Goal: Information Seeking & Learning: Learn about a topic

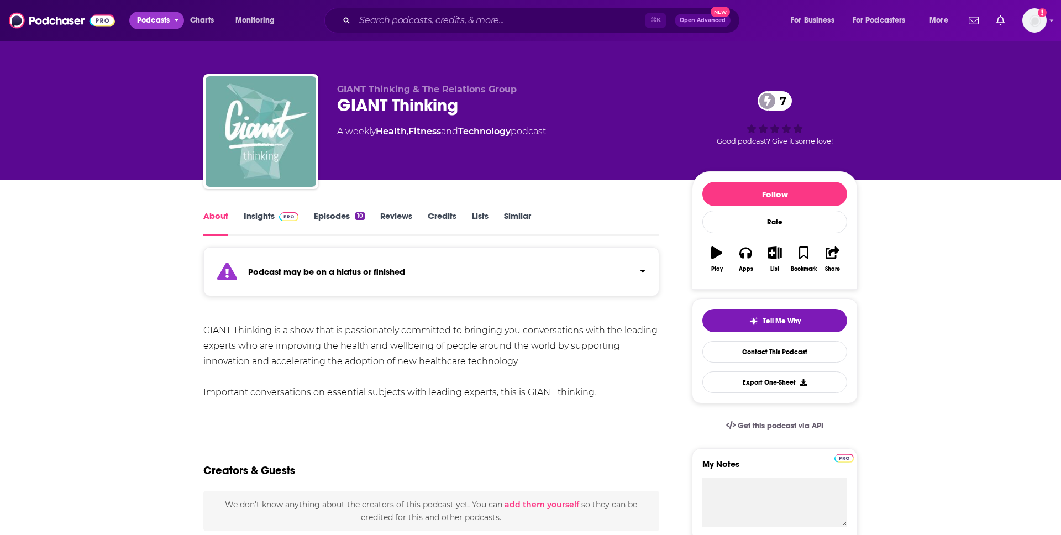
click at [167, 21] on span "Podcasts" at bounding box center [153, 20] width 33 height 15
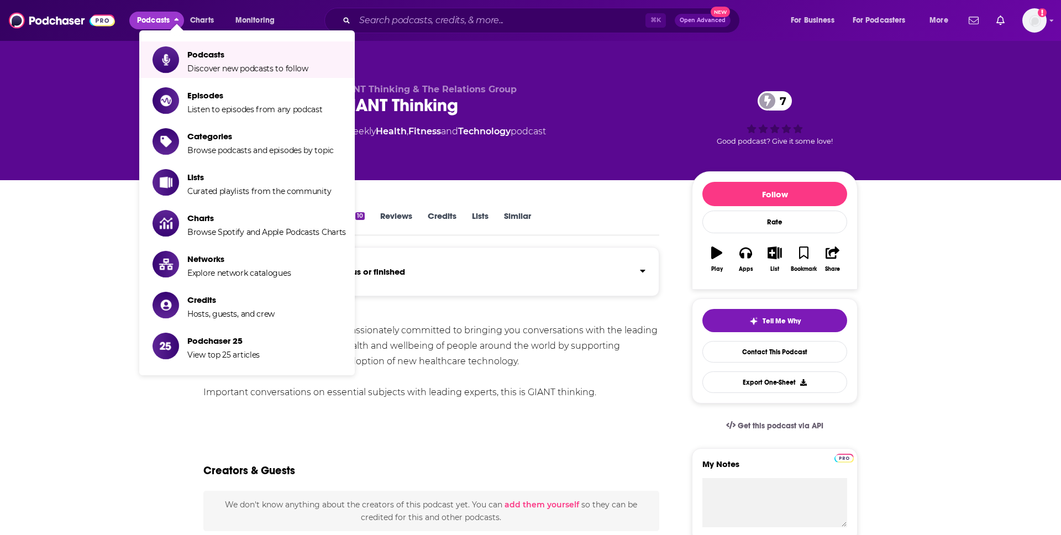
click at [205, 61] on span "Podcasts Discover new podcasts to follow" at bounding box center [247, 60] width 121 height 28
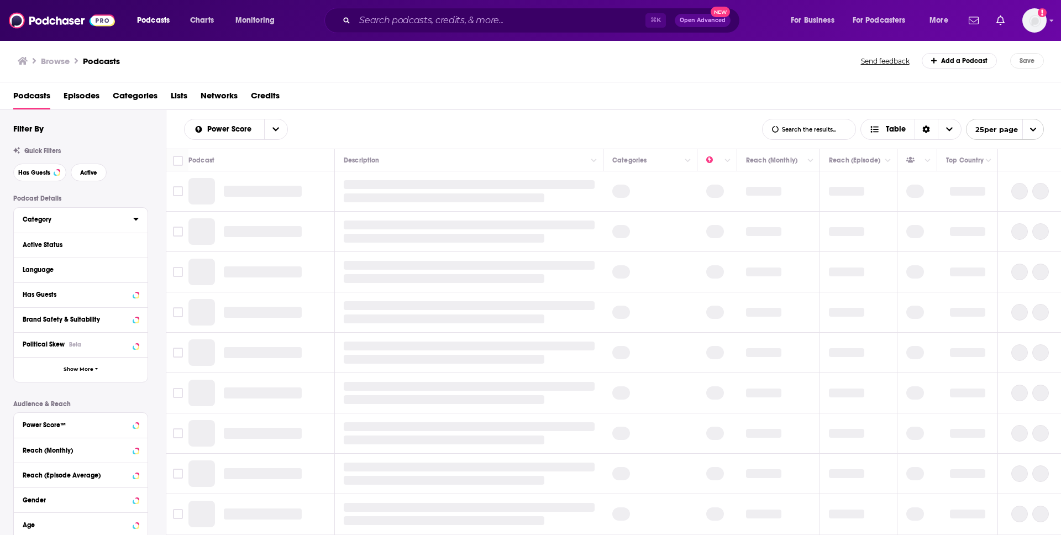
click at [92, 221] on div "Category" at bounding box center [74, 220] width 103 height 8
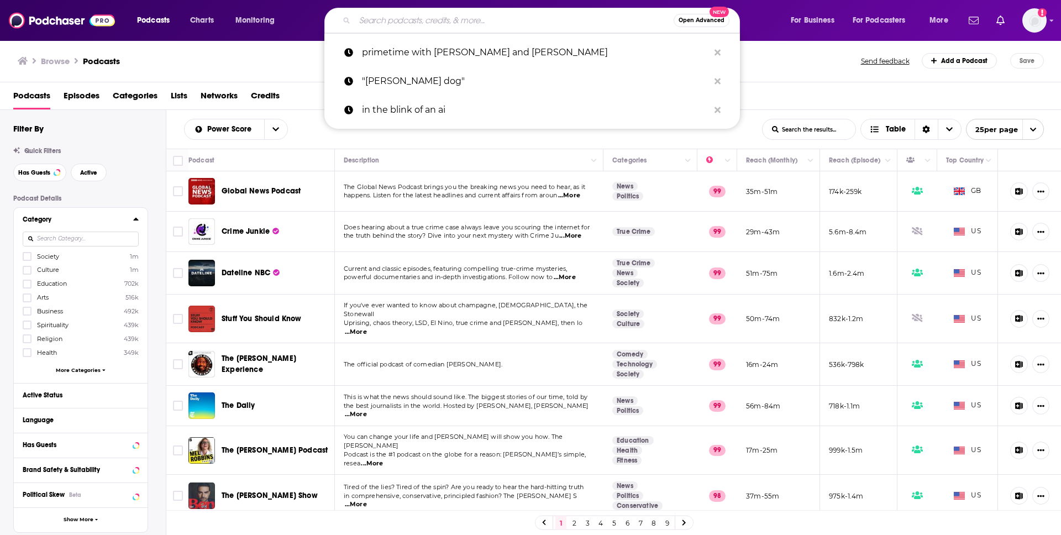
click at [452, 24] on input "Search podcasts, credits, & more..." at bounding box center [514, 21] width 319 height 18
paste input "Healthy Her:"
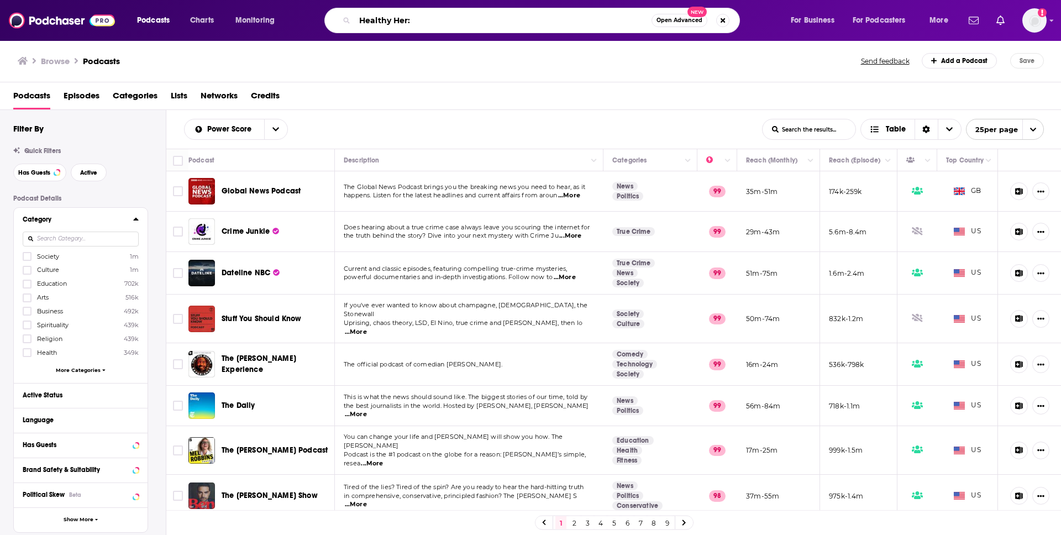
type input "Healthy Her"
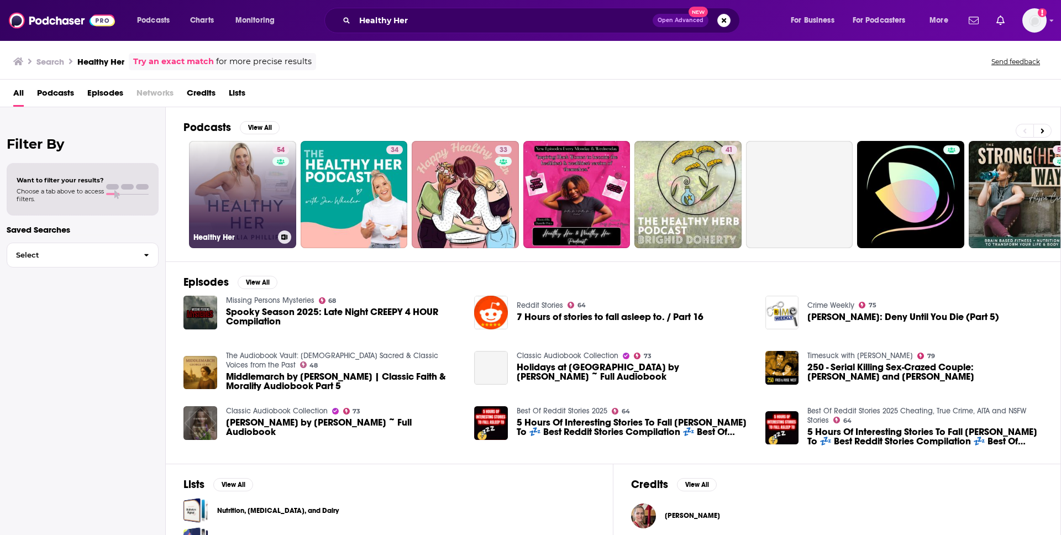
click at [226, 197] on link "54 Healthy Her" at bounding box center [242, 194] width 107 height 107
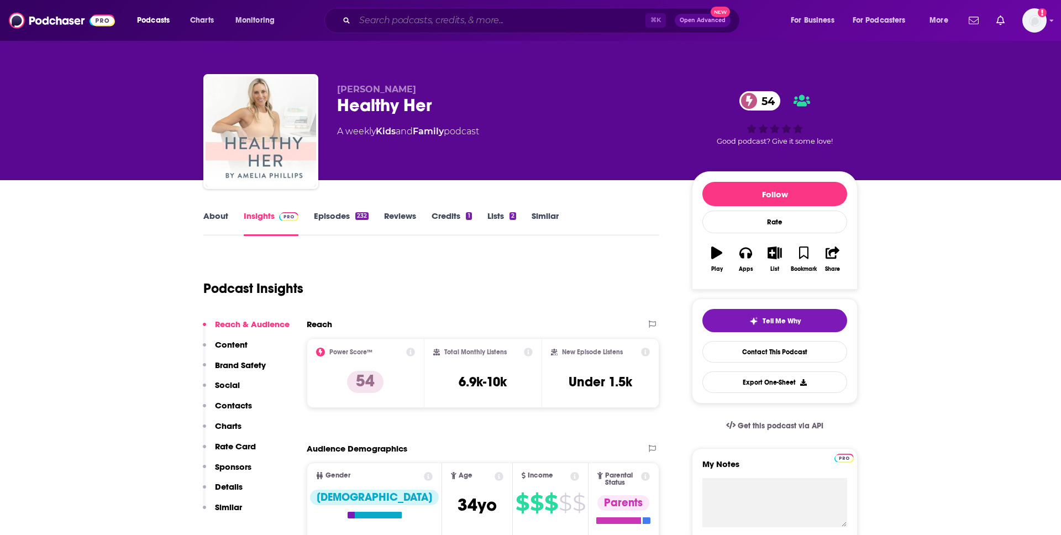
click at [554, 19] on input "Search podcasts, credits, & more..." at bounding box center [500, 21] width 291 height 18
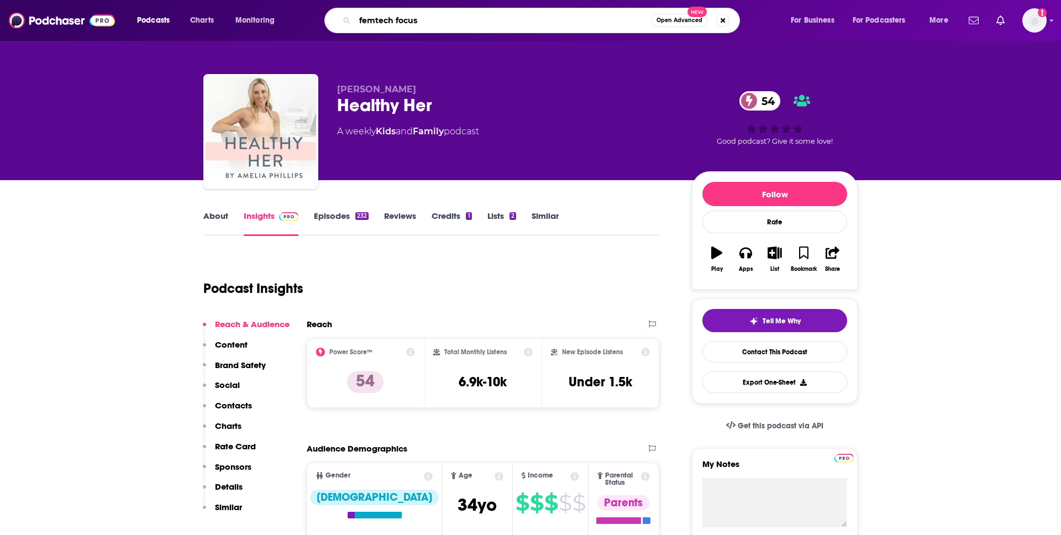
type input "femtech focus"
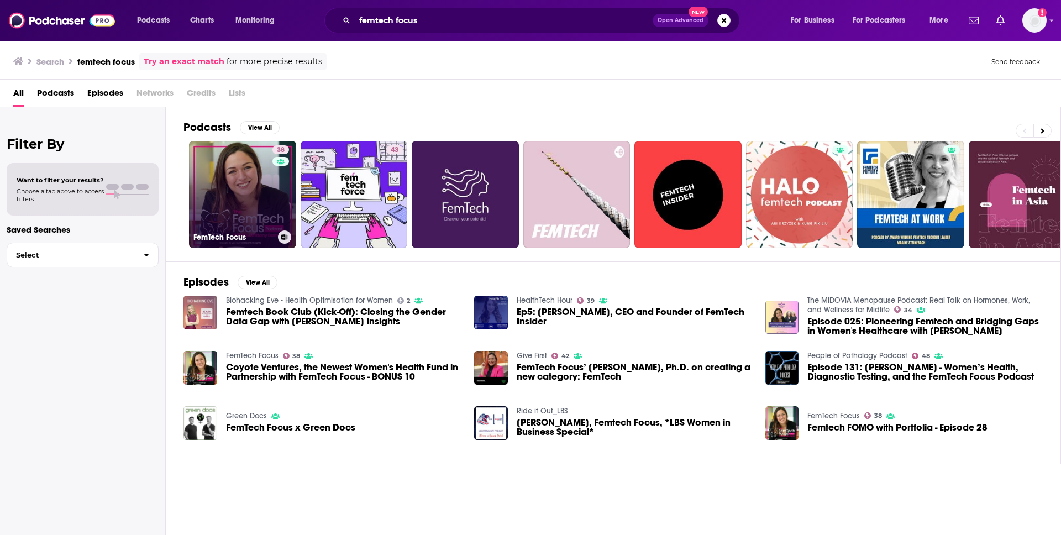
click at [260, 205] on link "38 FemTech Focus" at bounding box center [242, 194] width 107 height 107
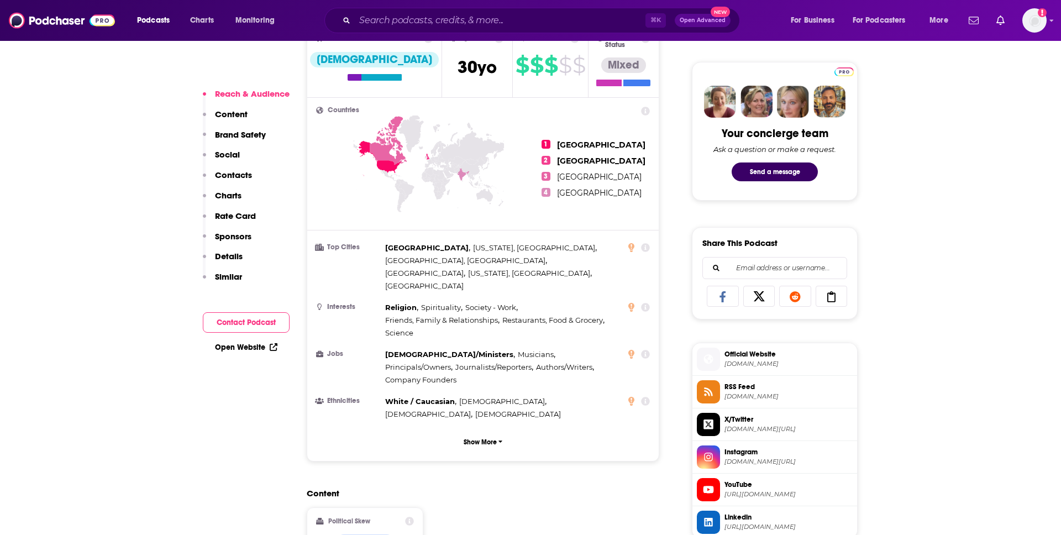
scroll to position [513, 0]
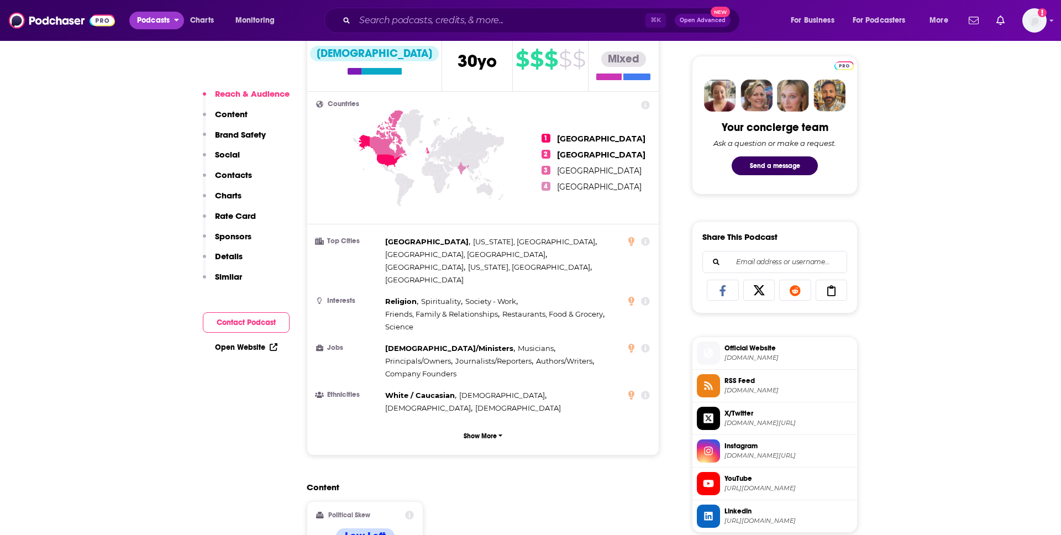
click at [144, 22] on span "Podcasts" at bounding box center [153, 20] width 33 height 15
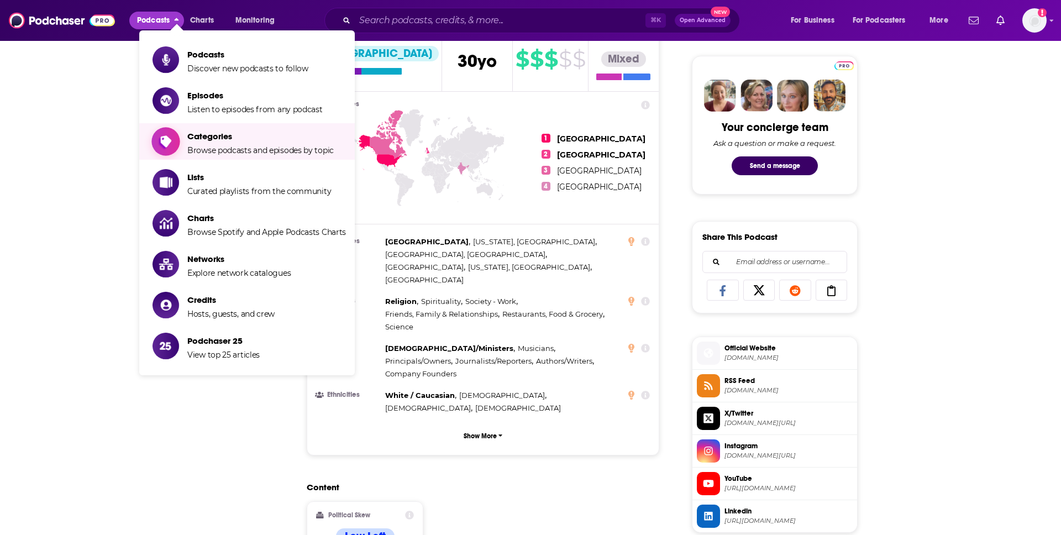
click at [221, 150] on span "Browse podcasts and episodes by topic" at bounding box center [260, 150] width 146 height 10
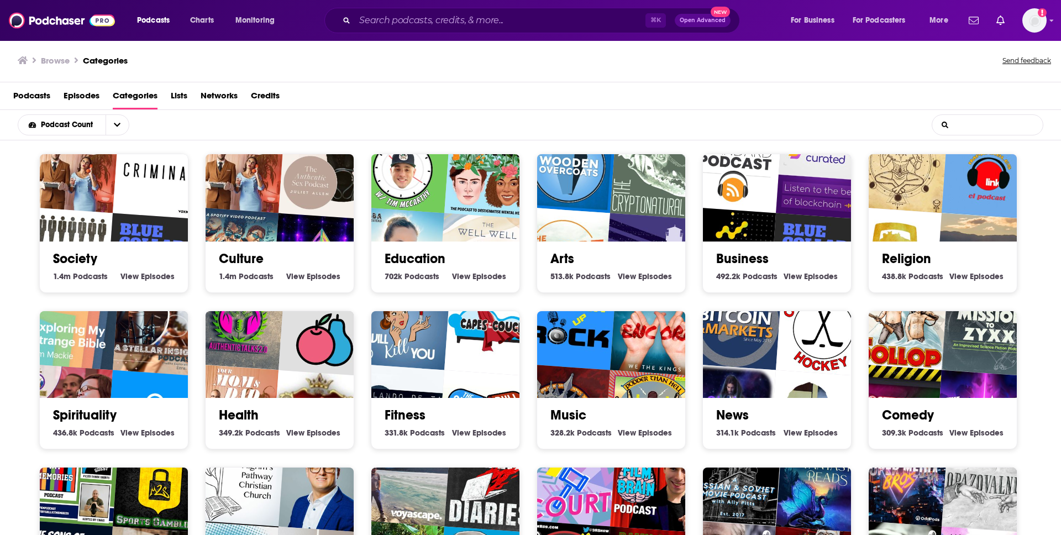
click at [969, 129] on input "List Search Input" at bounding box center [987, 125] width 111 height 20
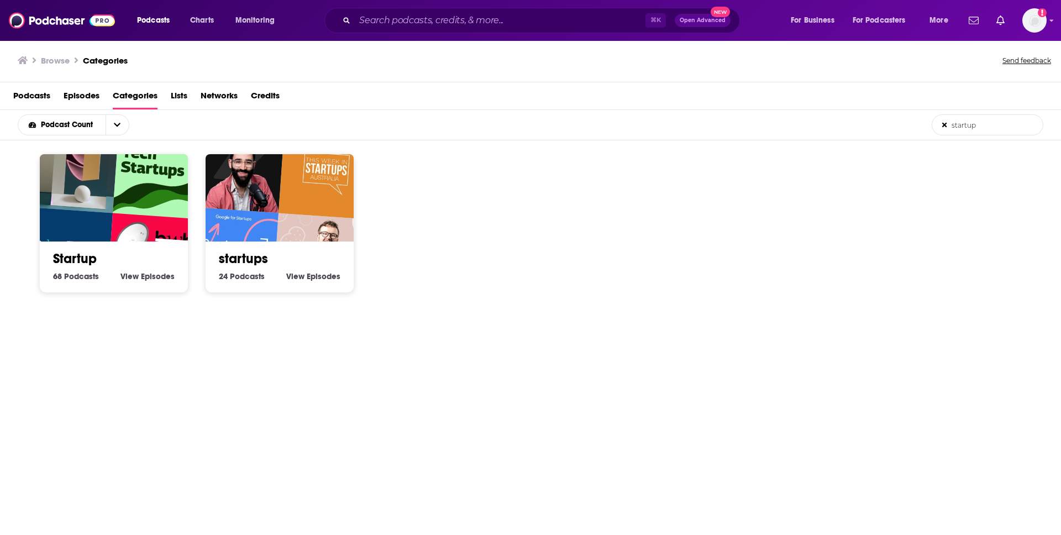
type input "startup"
click at [134, 256] on h2 "Startup" at bounding box center [114, 258] width 122 height 17
click at [89, 259] on link "Startup" at bounding box center [75, 258] width 44 height 17
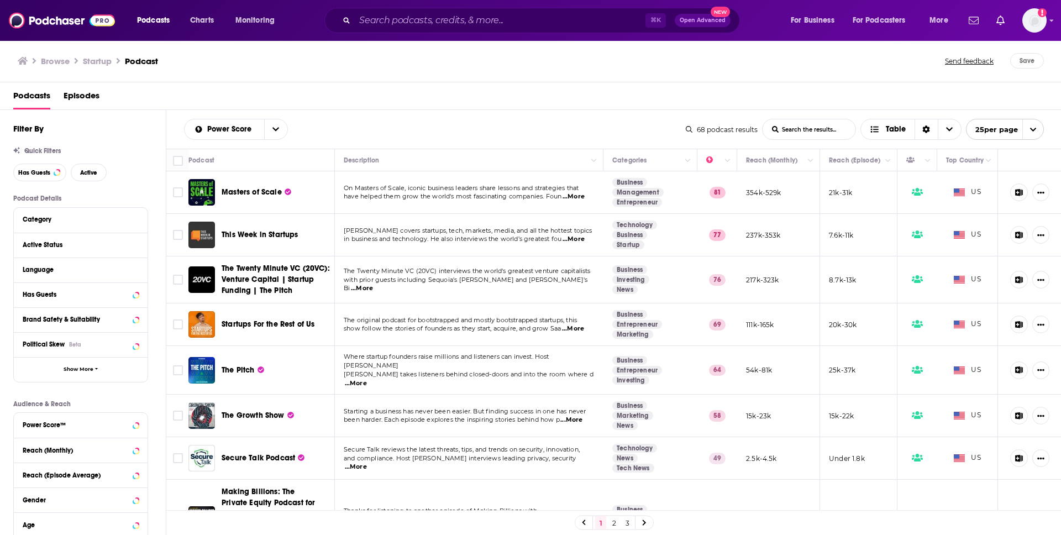
click at [578, 196] on span "...More" at bounding box center [574, 196] width 22 height 9
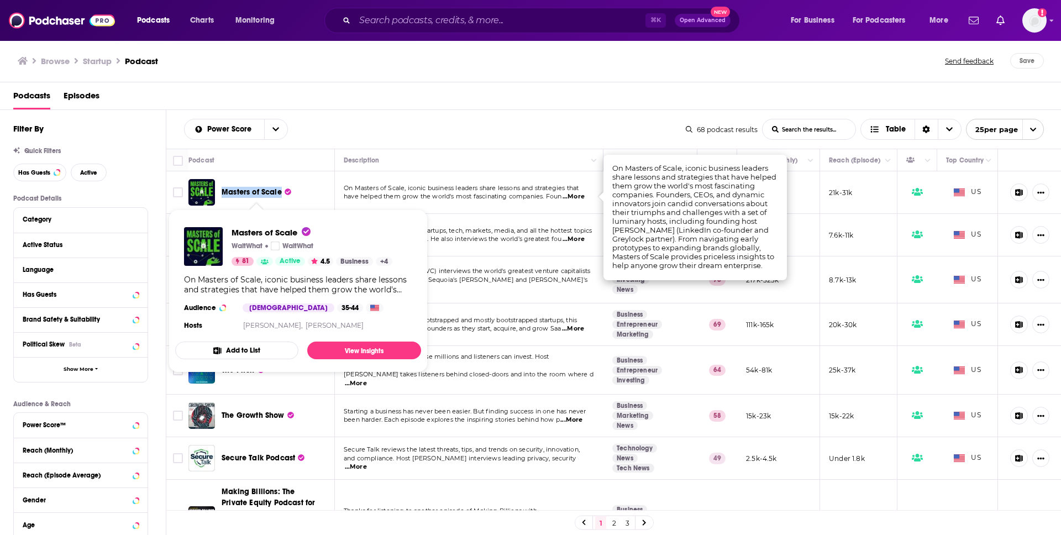
scroll to position [1, 0]
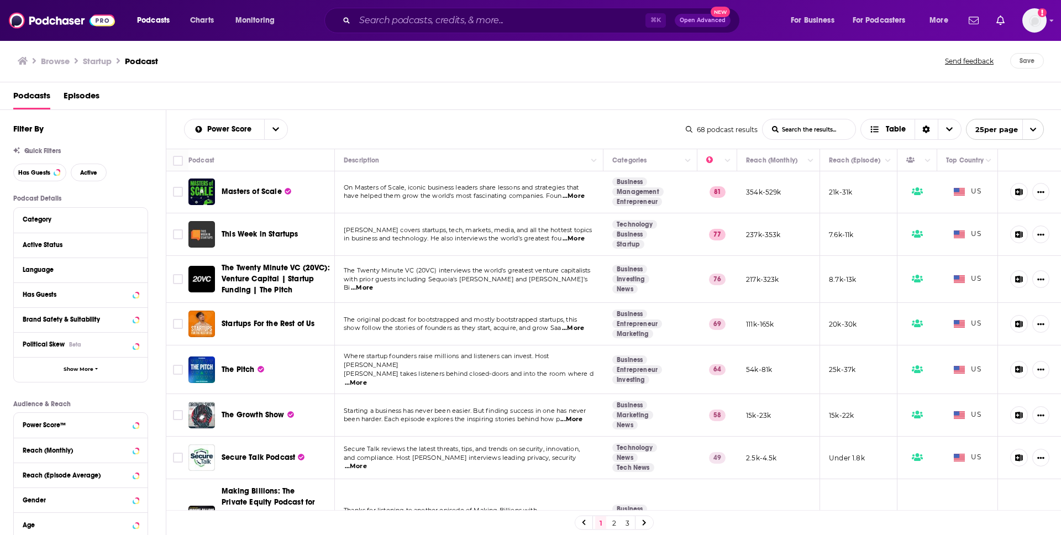
click at [579, 237] on span "...More" at bounding box center [574, 238] width 22 height 9
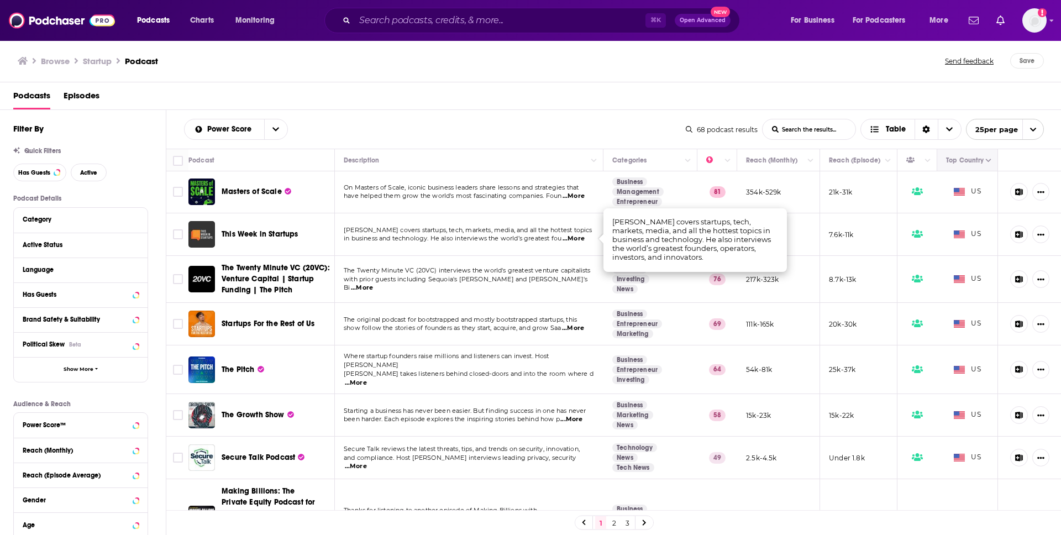
click at [986, 159] on icon "Column Actions" at bounding box center [989, 161] width 6 height 7
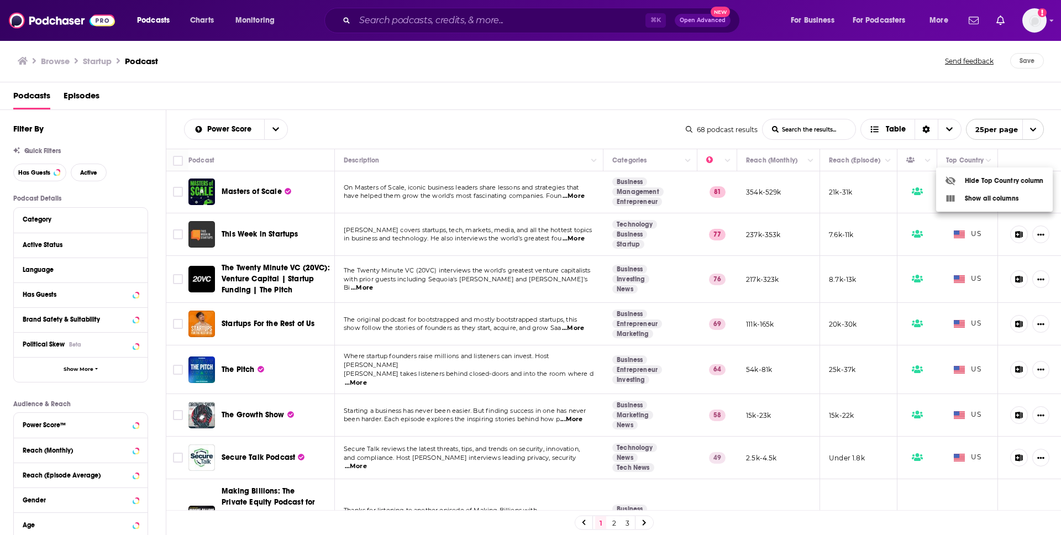
click at [964, 145] on div at bounding box center [530, 267] width 1061 height 535
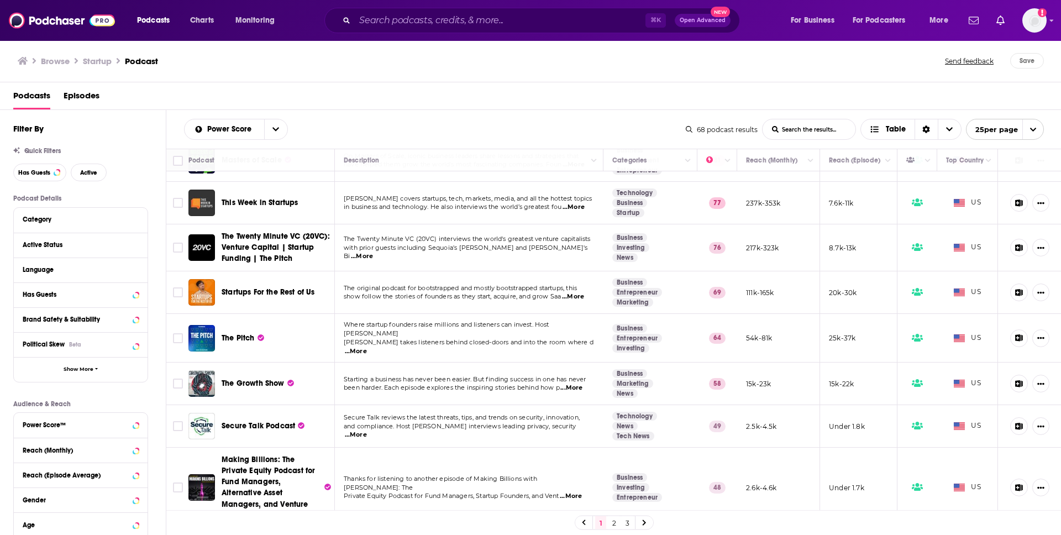
scroll to position [35, 0]
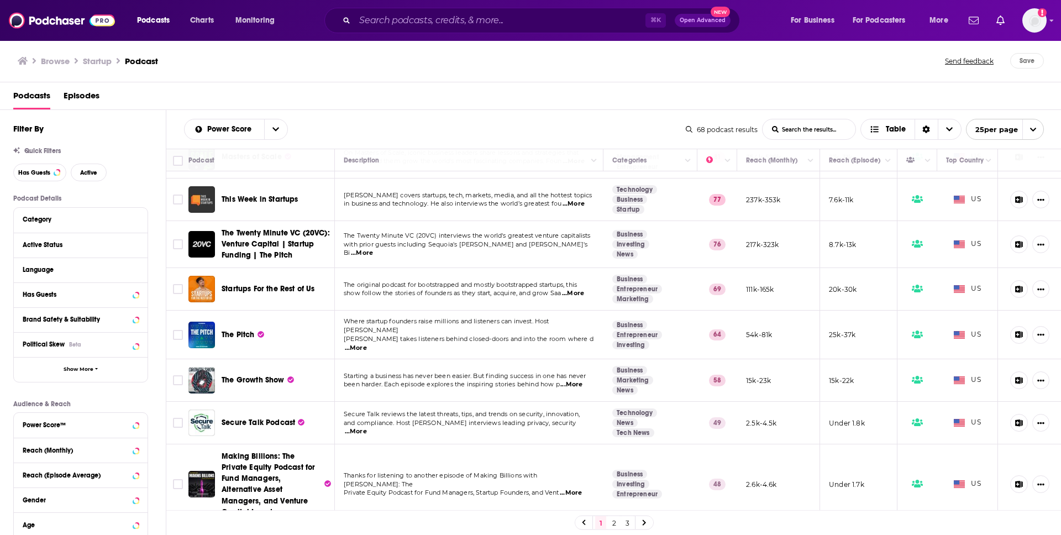
click at [571, 202] on span "...More" at bounding box center [574, 204] width 22 height 9
click at [927, 130] on icon "Sort Direction" at bounding box center [926, 130] width 7 height 8
click at [826, 106] on div "Podcasts Episodes" at bounding box center [533, 98] width 1040 height 23
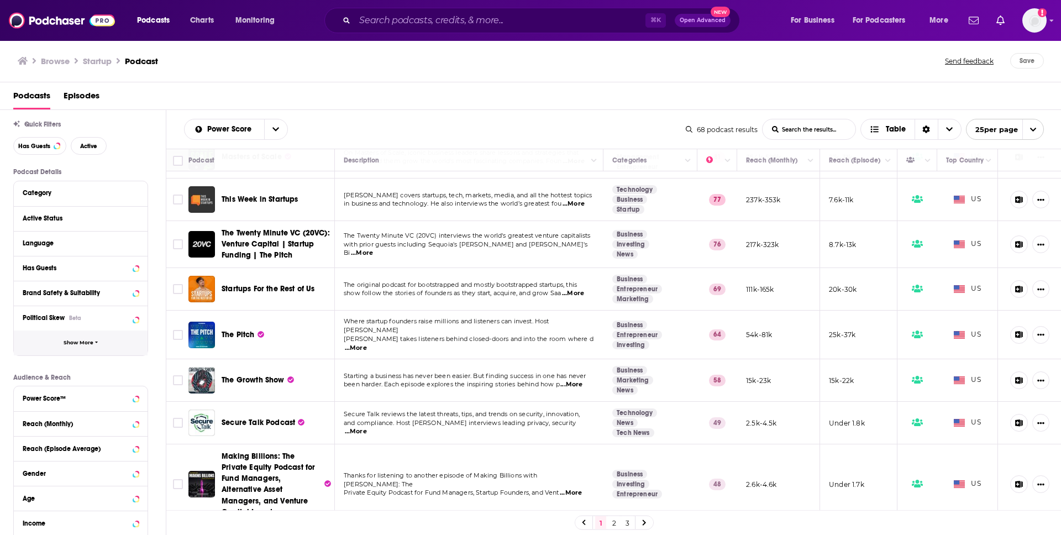
scroll to position [18, 0]
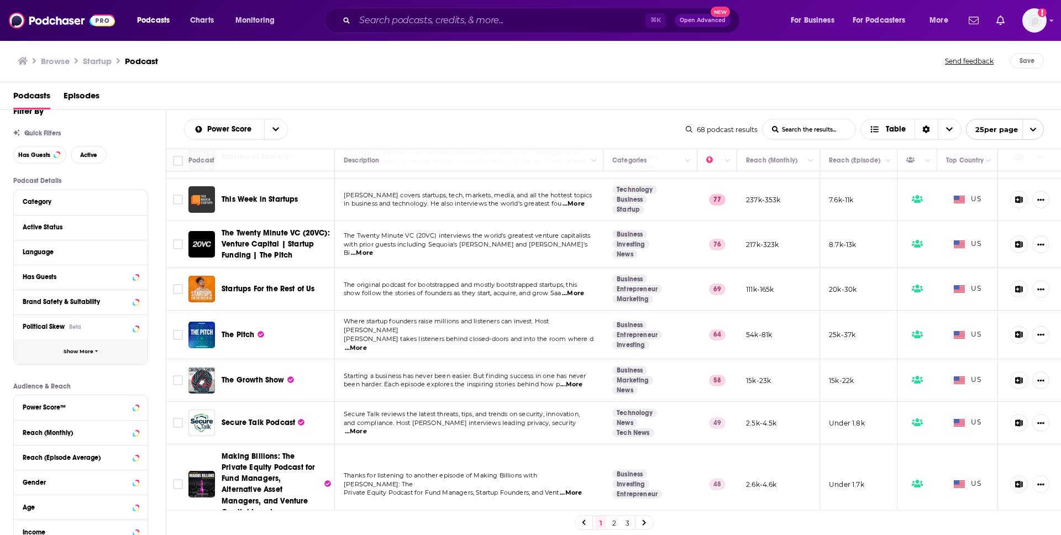
click at [59, 358] on button "Show More" at bounding box center [81, 351] width 134 height 25
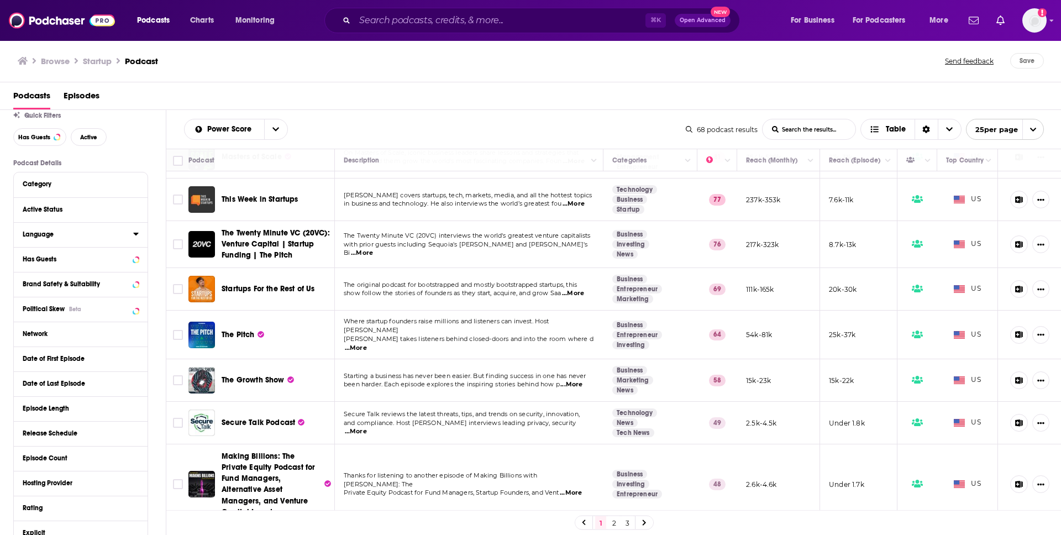
scroll to position [44, 0]
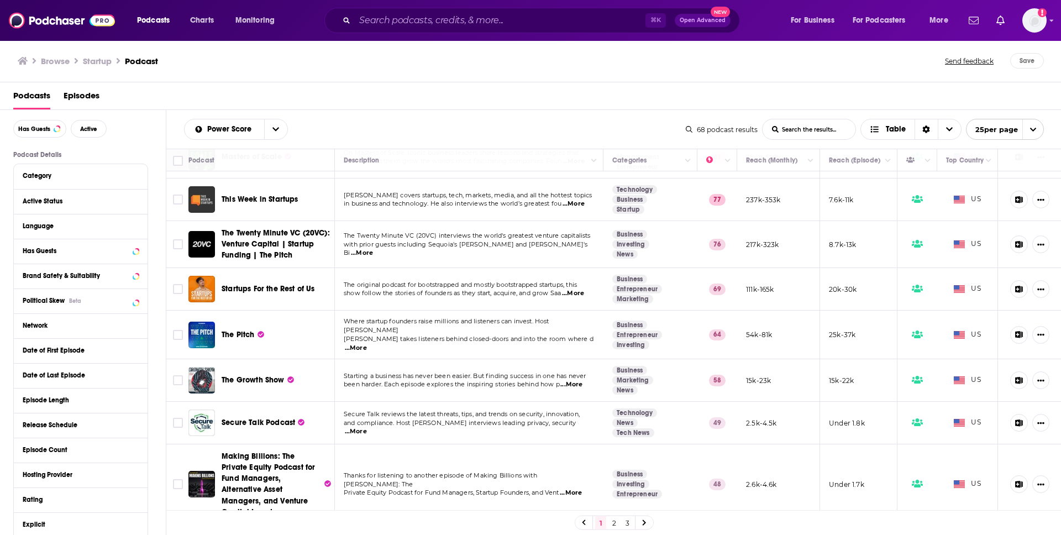
click at [80, 209] on div "Active Status" at bounding box center [81, 201] width 134 height 25
click at [140, 206] on div "Active Status" at bounding box center [81, 201] width 134 height 25
click at [137, 201] on icon at bounding box center [135, 201] width 5 height 3
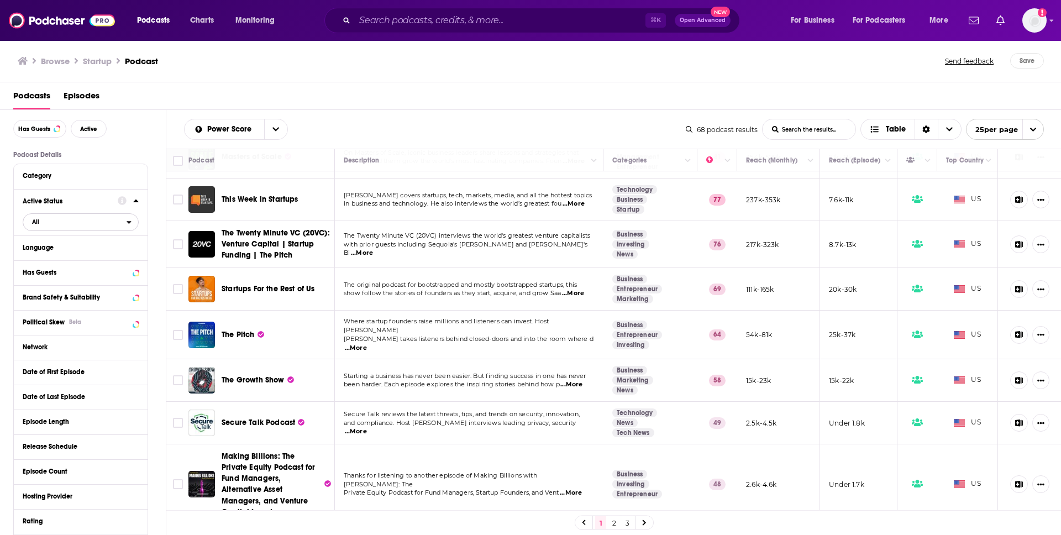
click at [78, 219] on span "All" at bounding box center [74, 221] width 103 height 14
click at [69, 258] on span "Active" at bounding box center [57, 258] width 59 height 6
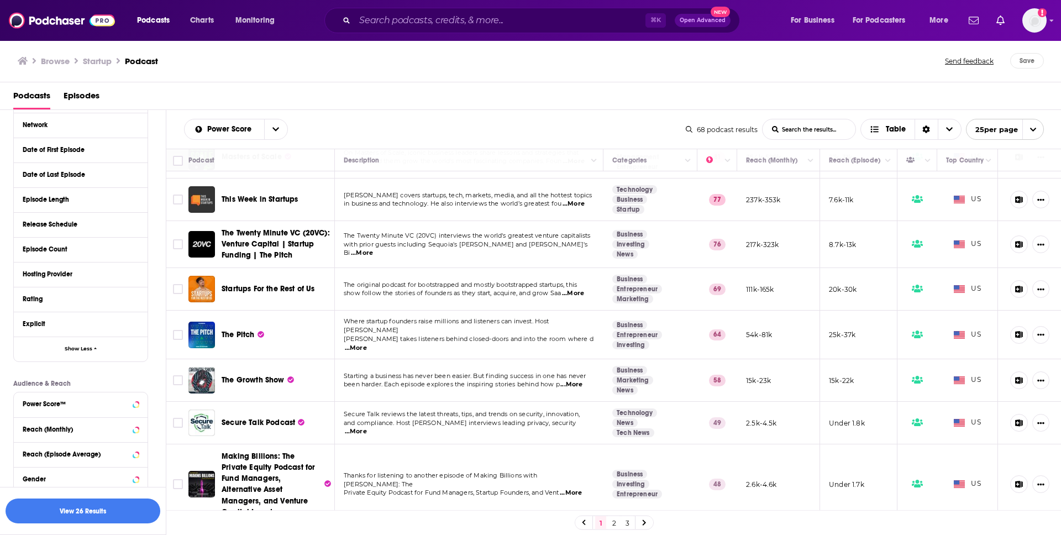
scroll to position [380, 0]
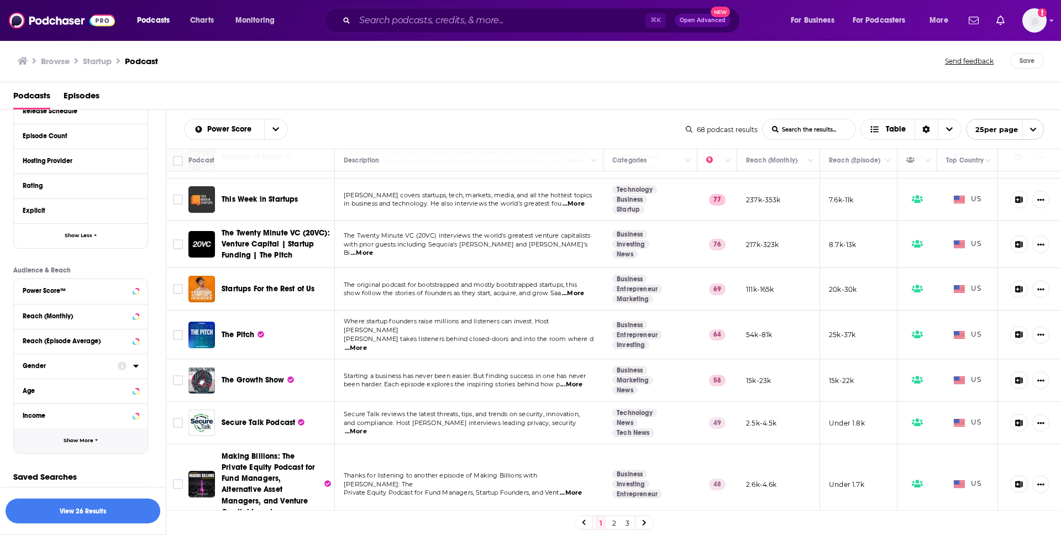
click at [76, 443] on span "Show More" at bounding box center [79, 441] width 30 height 6
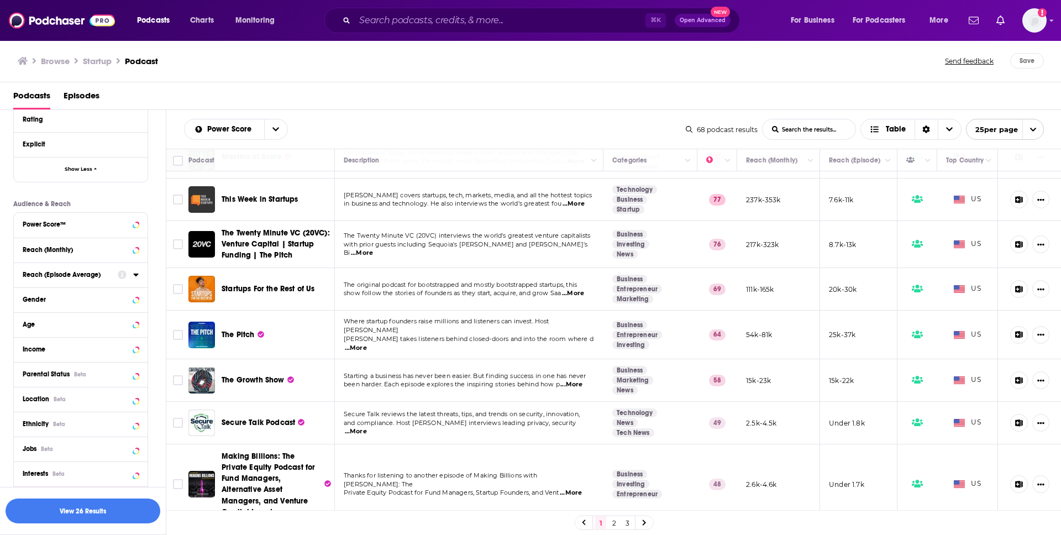
scroll to position [470, 0]
click at [141, 376] on div "Location Beta" at bounding box center [81, 374] width 134 height 25
click at [138, 377] on icon at bounding box center [136, 374] width 6 height 9
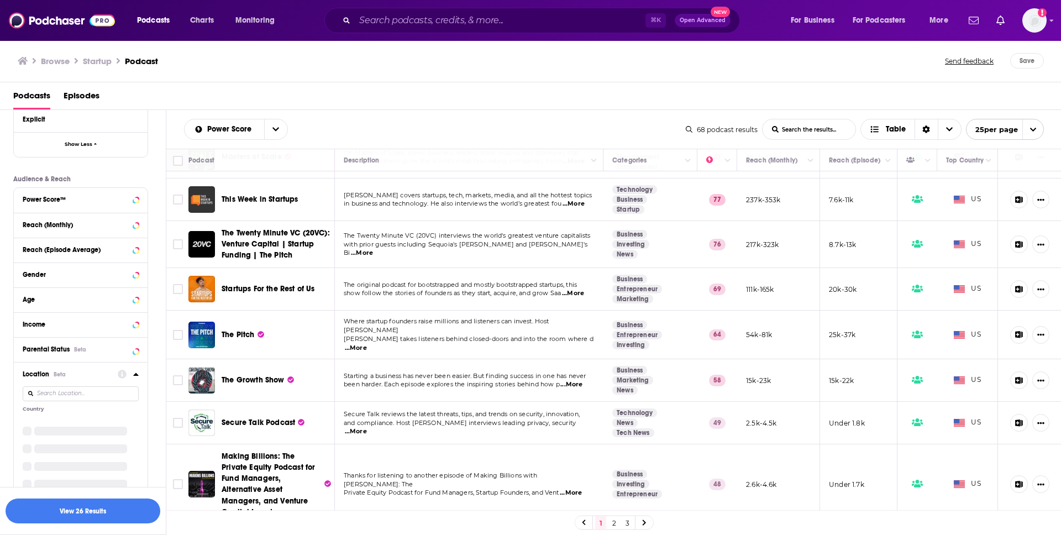
scroll to position [565, 0]
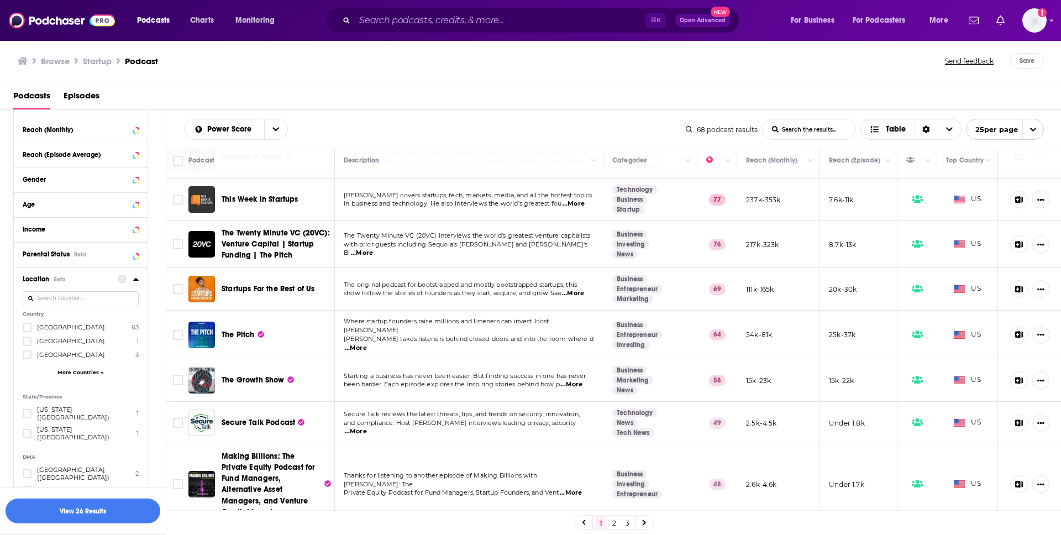
click at [77, 301] on input at bounding box center [81, 298] width 116 height 15
click at [28, 342] on icon at bounding box center [27, 341] width 7 height 5
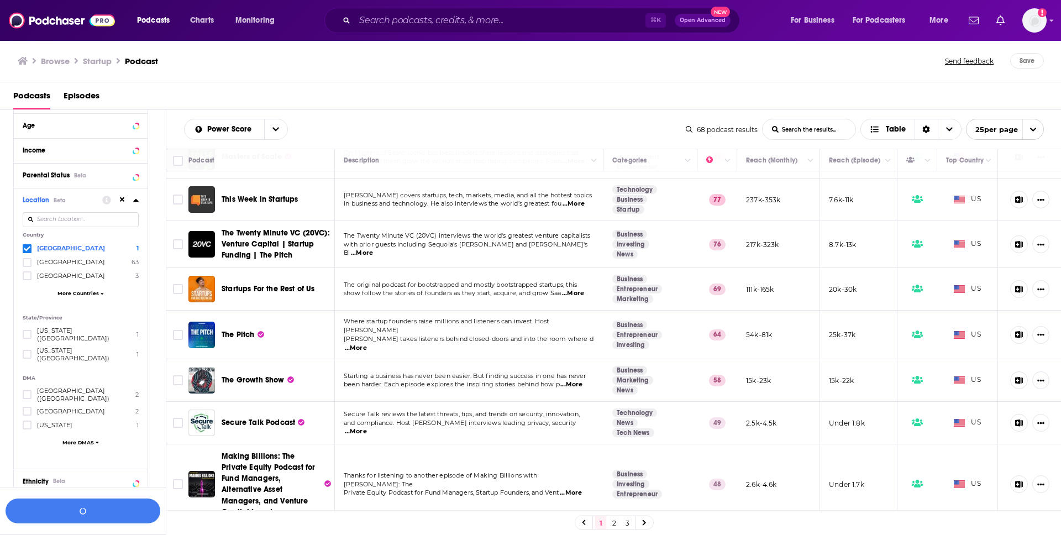
scroll to position [653, 0]
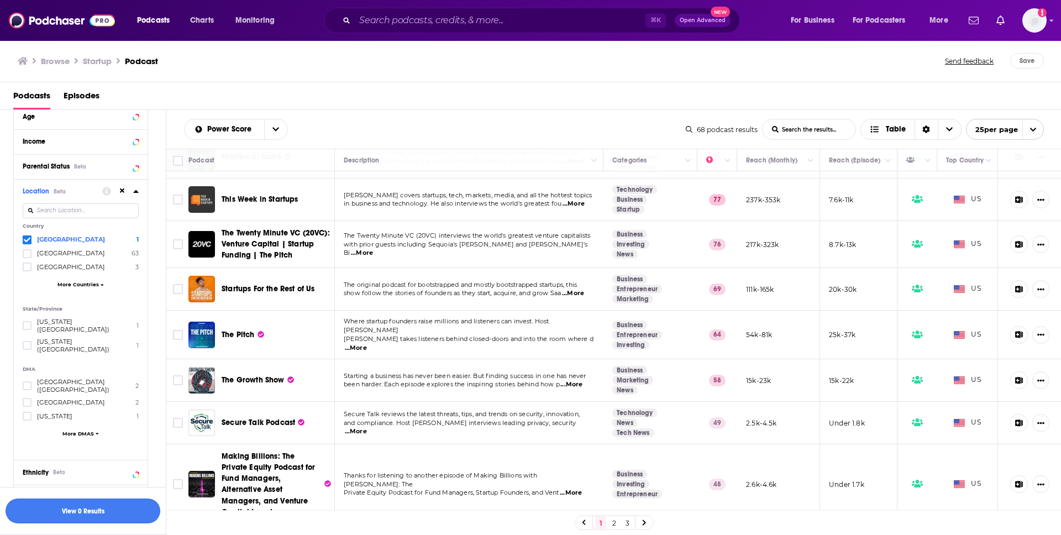
click at [100, 509] on button "View 0 Results" at bounding box center [83, 511] width 155 height 25
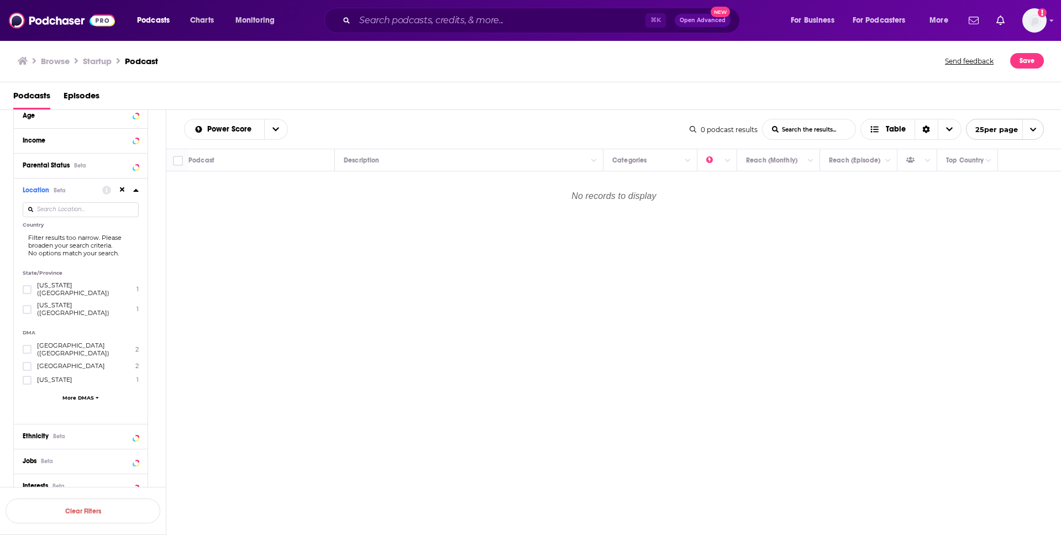
click at [132, 190] on div at bounding box center [120, 190] width 36 height 14
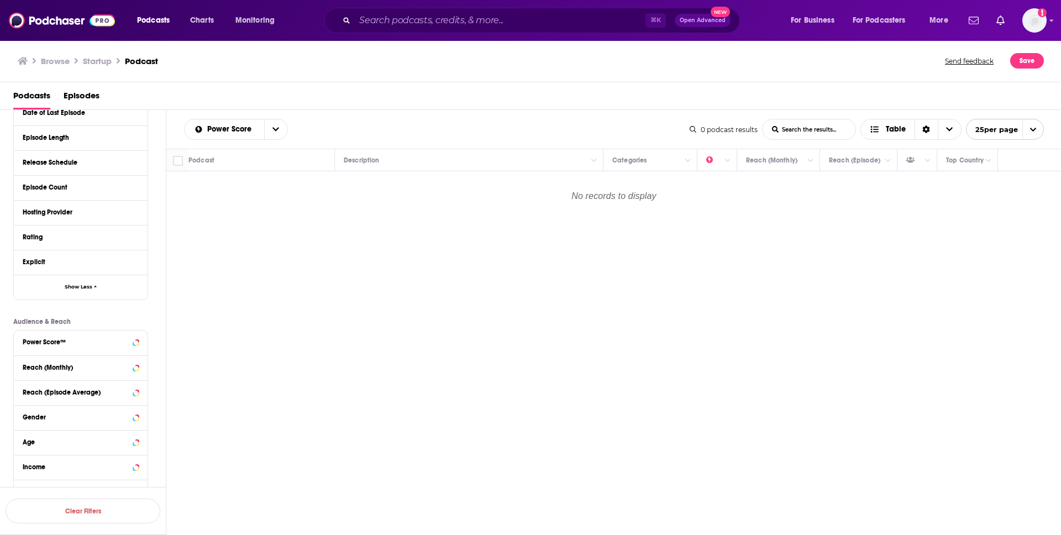
scroll to position [219, 0]
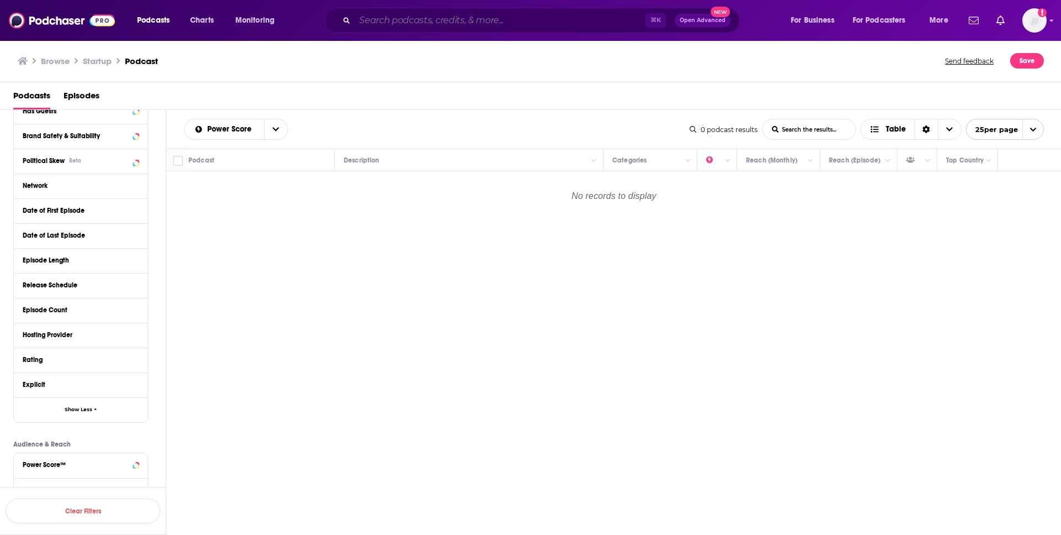
click at [398, 25] on input "Search podcasts, credits, & more..." at bounding box center [500, 21] width 291 height 18
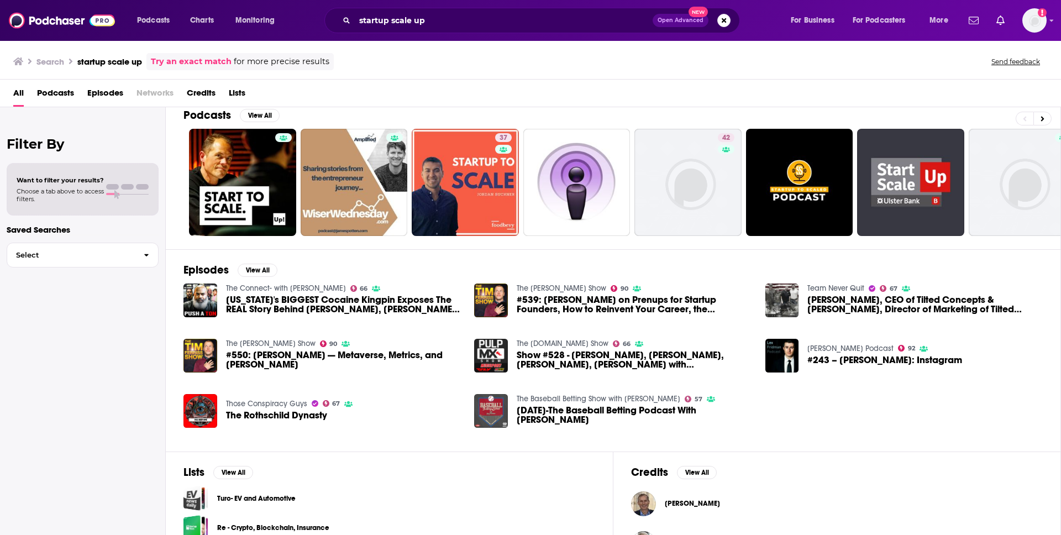
scroll to position [57, 0]
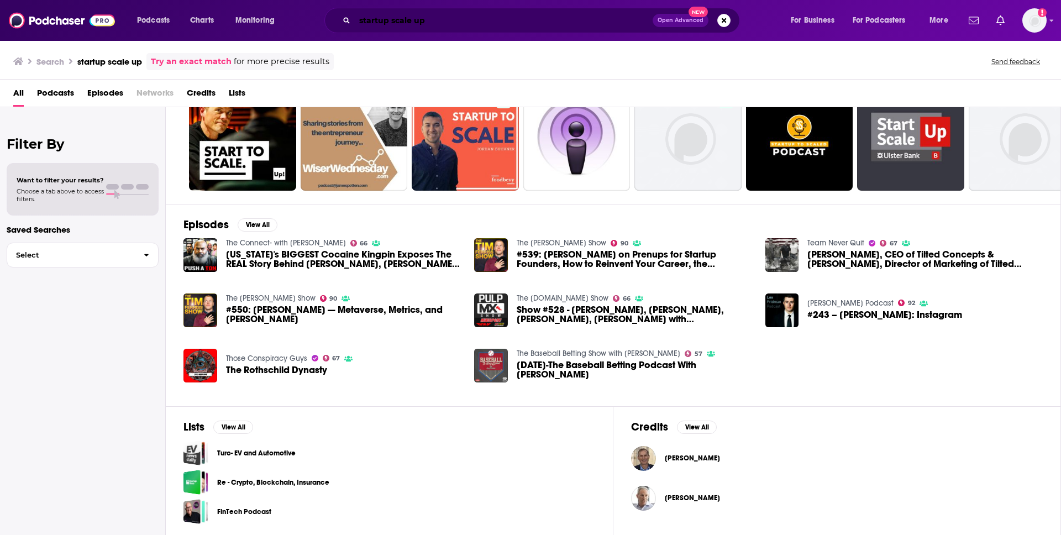
click at [414, 20] on input "startup scale up" at bounding box center [504, 21] width 298 height 18
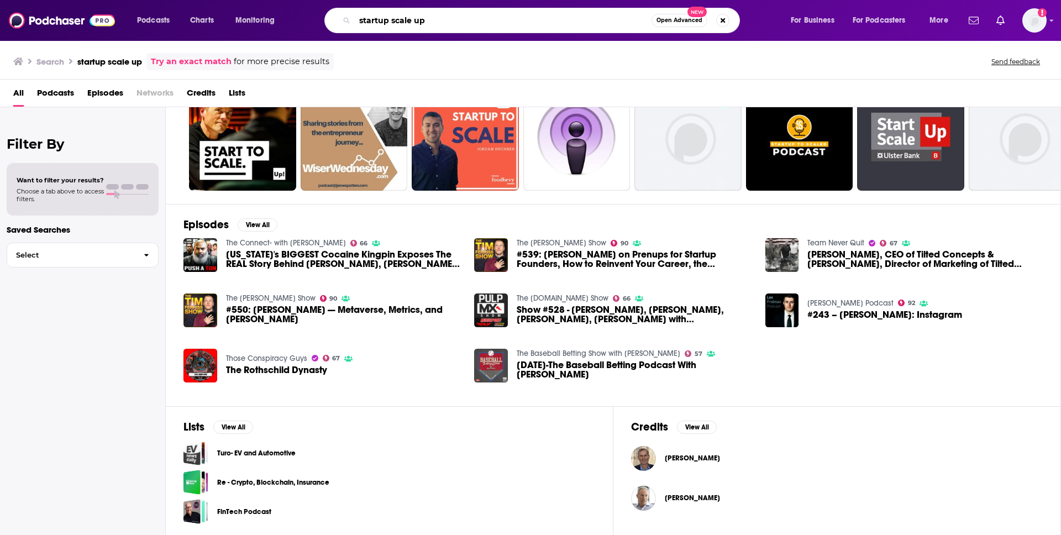
click at [414, 20] on input "startup scale up" at bounding box center [503, 21] width 297 height 18
type input "femtech insider"
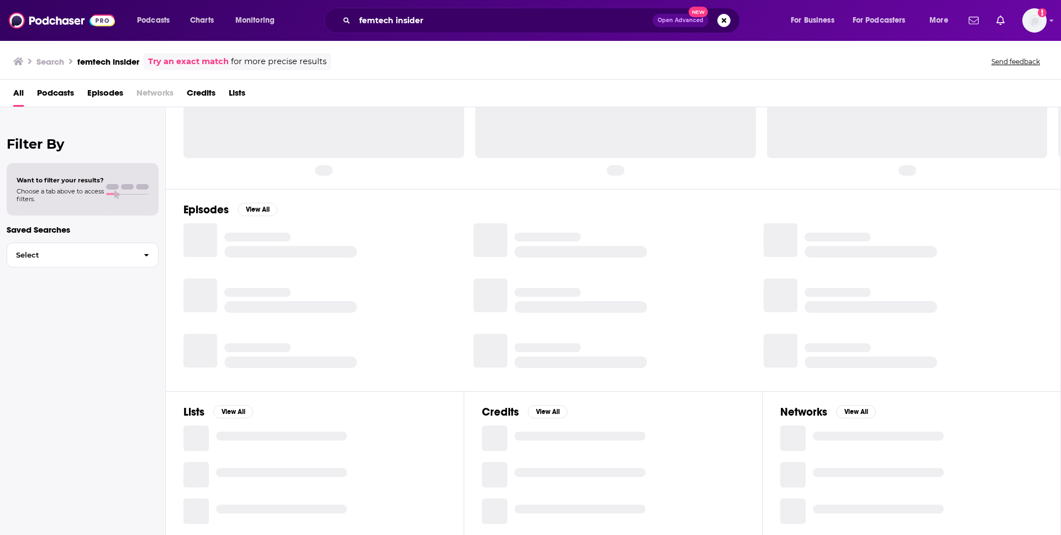
scroll to position [40, 0]
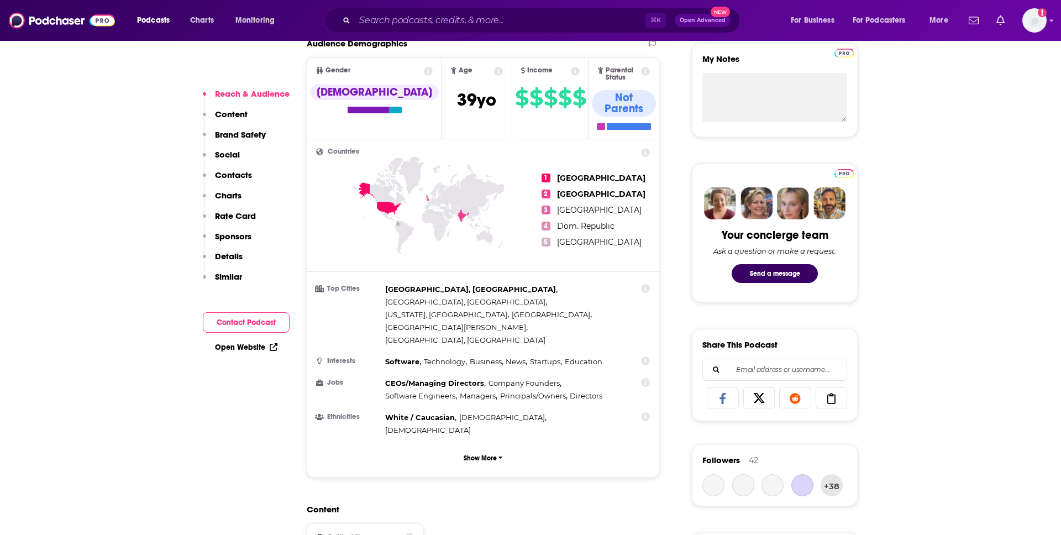
scroll to position [412, 0]
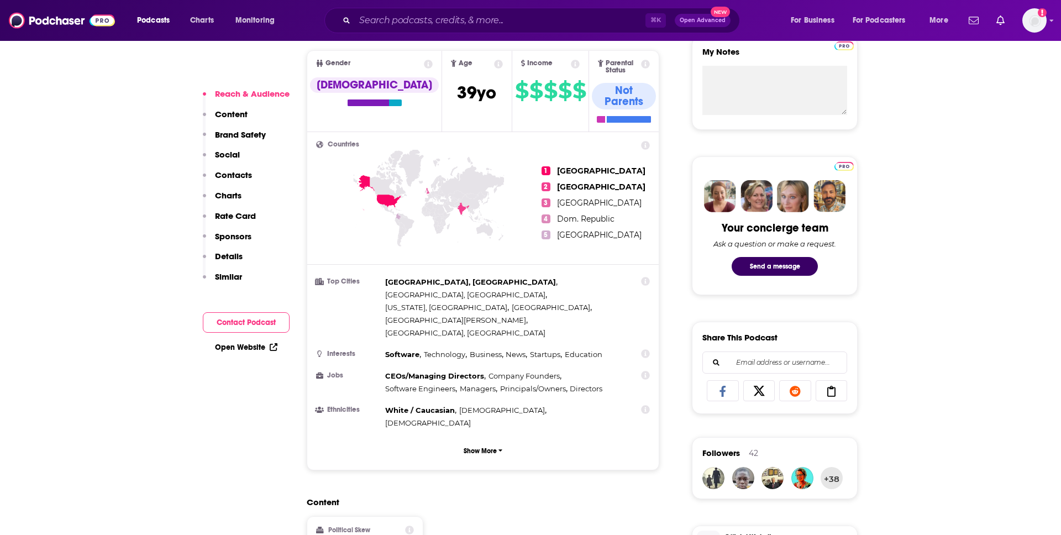
click at [395, 191] on icon at bounding box center [379, 192] width 44 height 35
